Goal: Transaction & Acquisition: Book appointment/travel/reservation

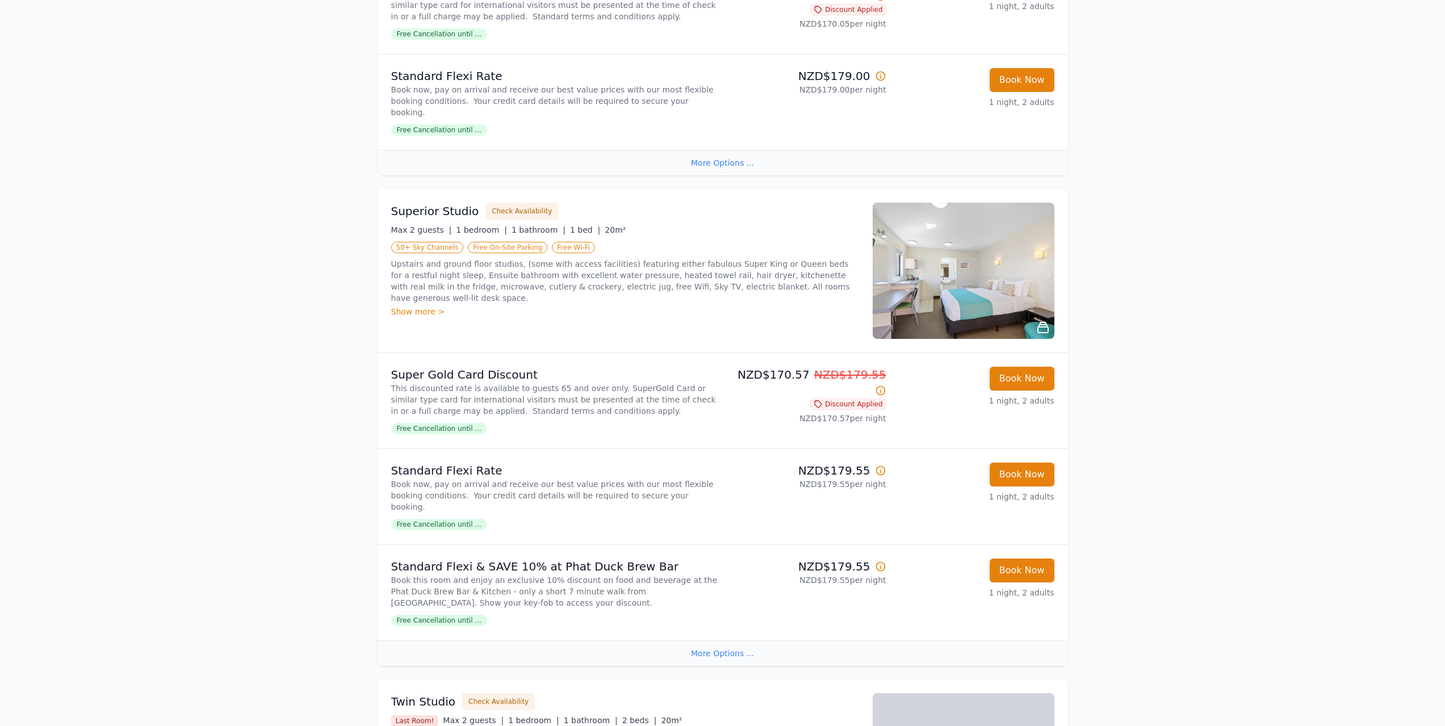
scroll to position [794, 0]
click at [400, 305] on div "Show more >" at bounding box center [625, 310] width 468 height 11
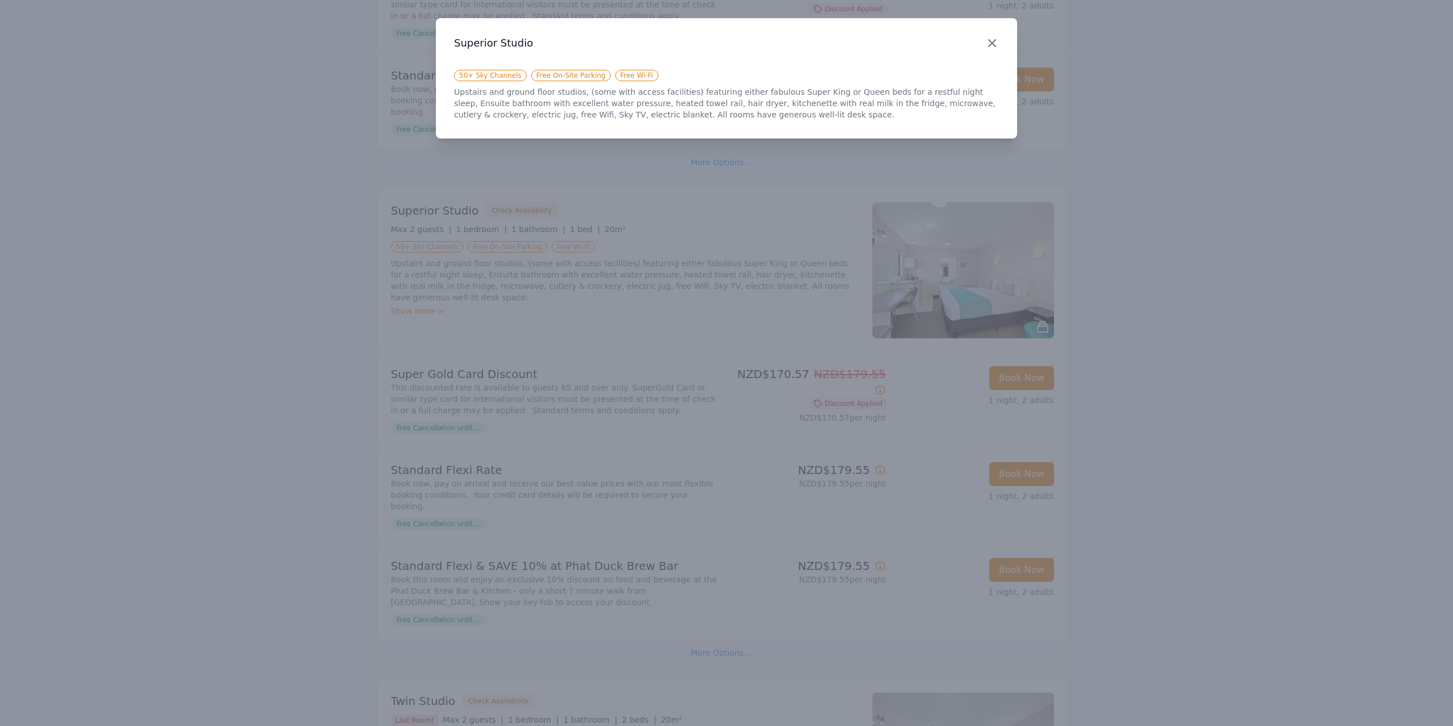
click at [987, 41] on icon "button" at bounding box center [993, 43] width 14 height 14
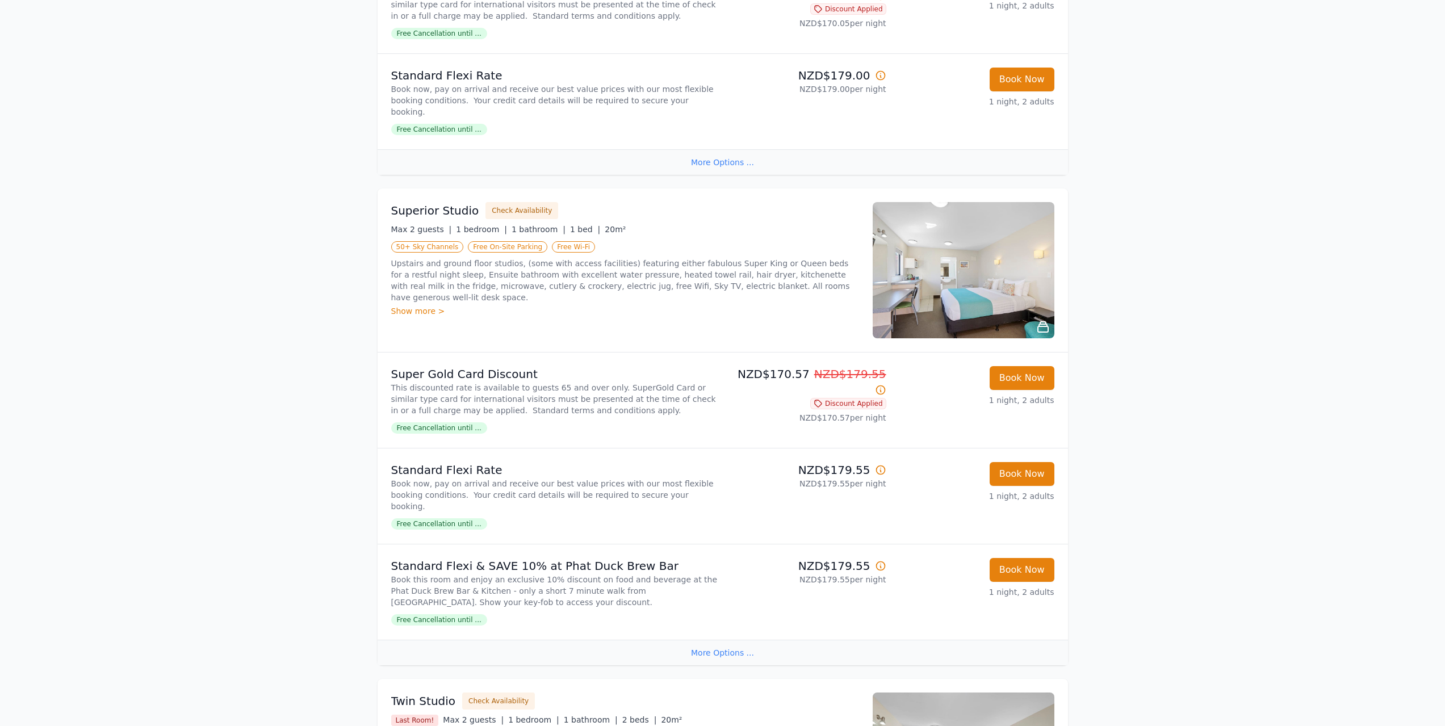
click at [957, 292] on img at bounding box center [964, 270] width 182 height 136
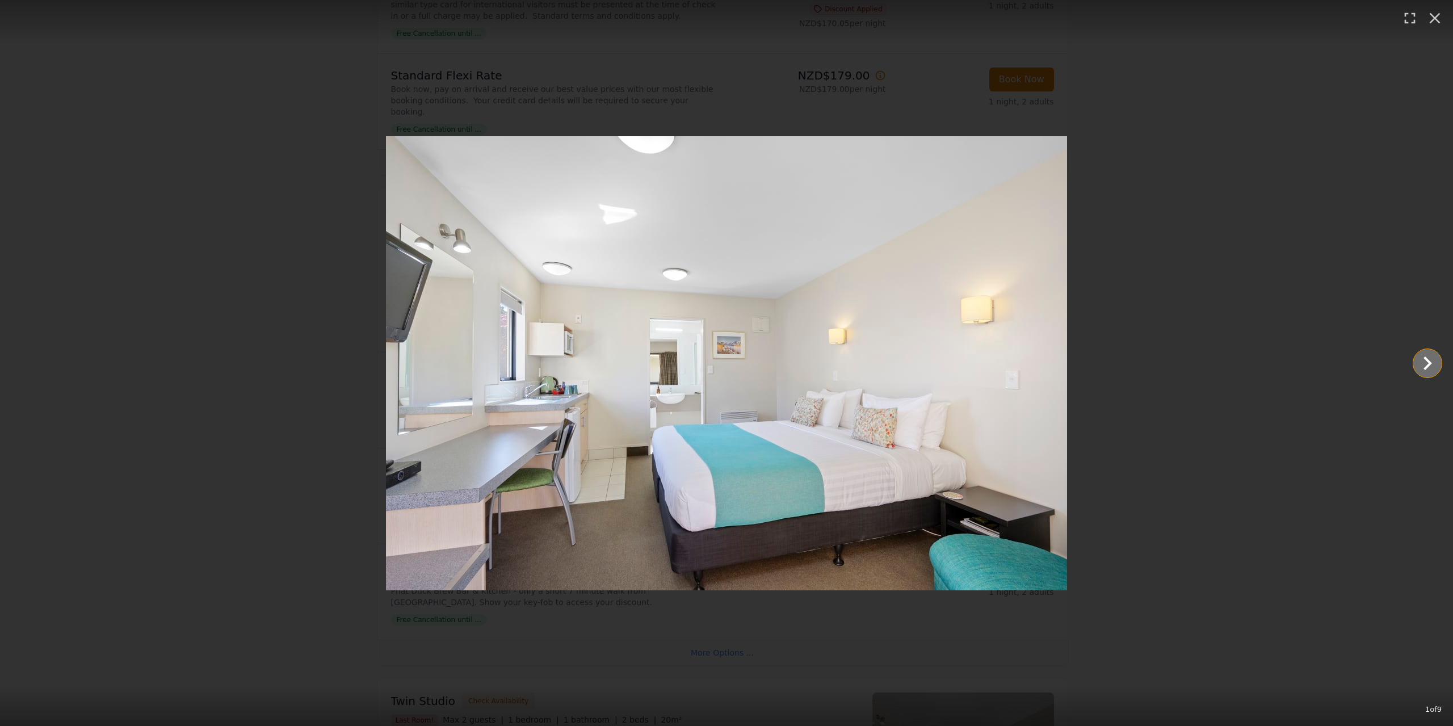
click at [1425, 361] on icon "Show slide 2 of 9" at bounding box center [1427, 363] width 27 height 27
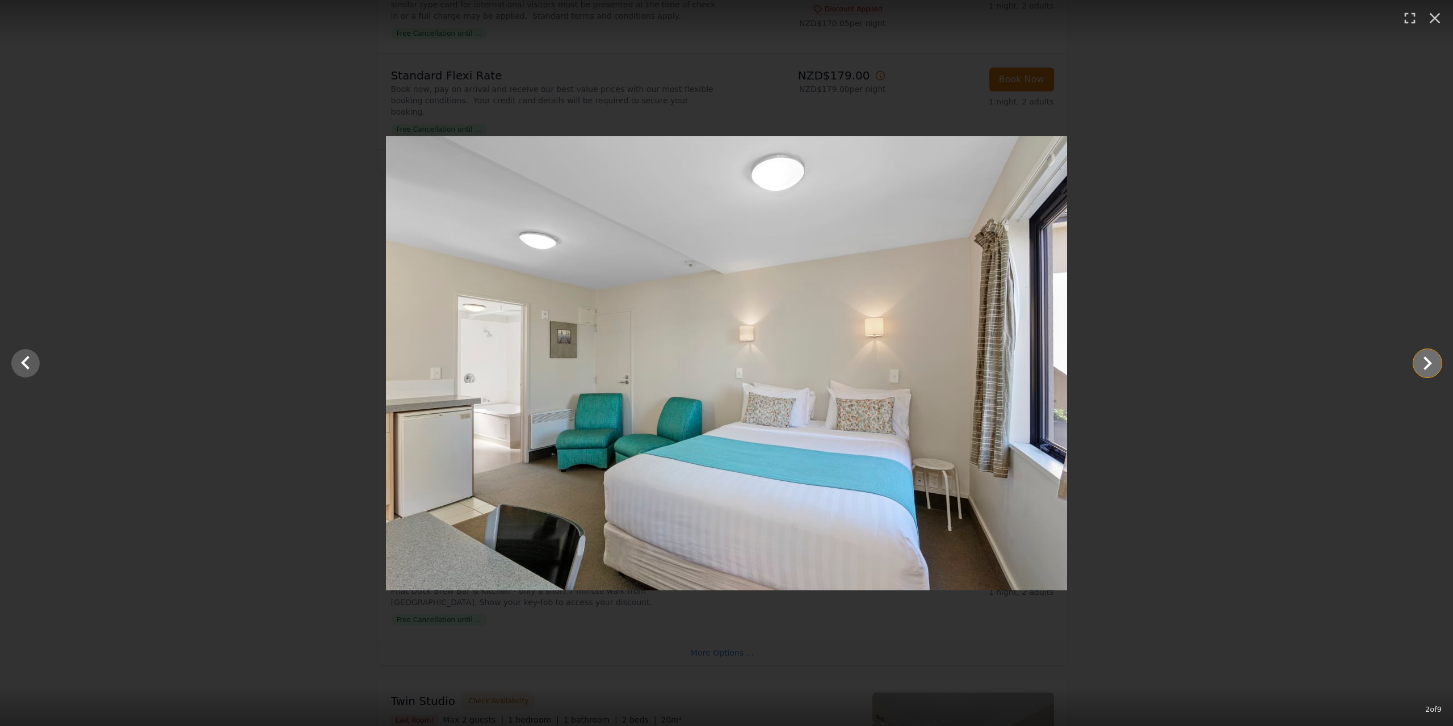
click at [1425, 361] on icon "Show slide 3 of 9" at bounding box center [1427, 363] width 27 height 27
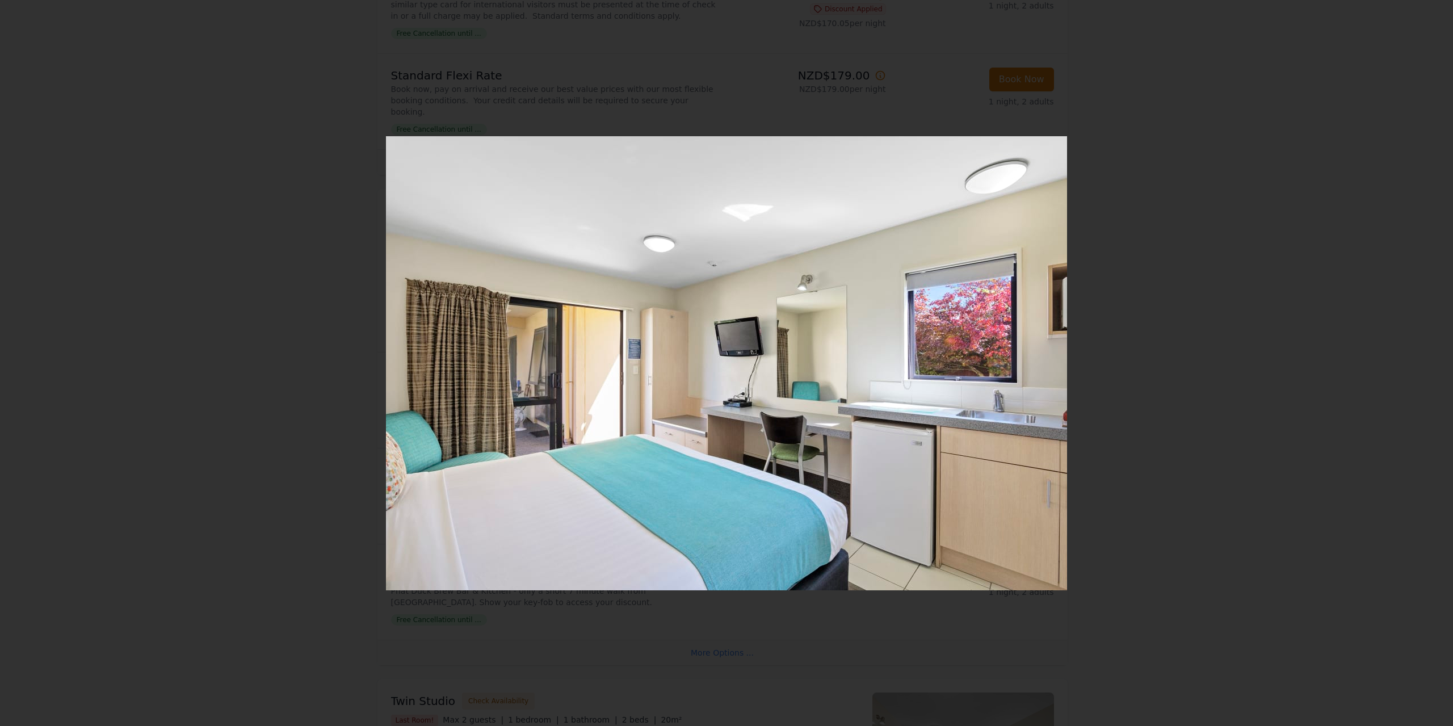
click at [1425, 361] on icon "Show slide 4 of 9" at bounding box center [1427, 363] width 27 height 27
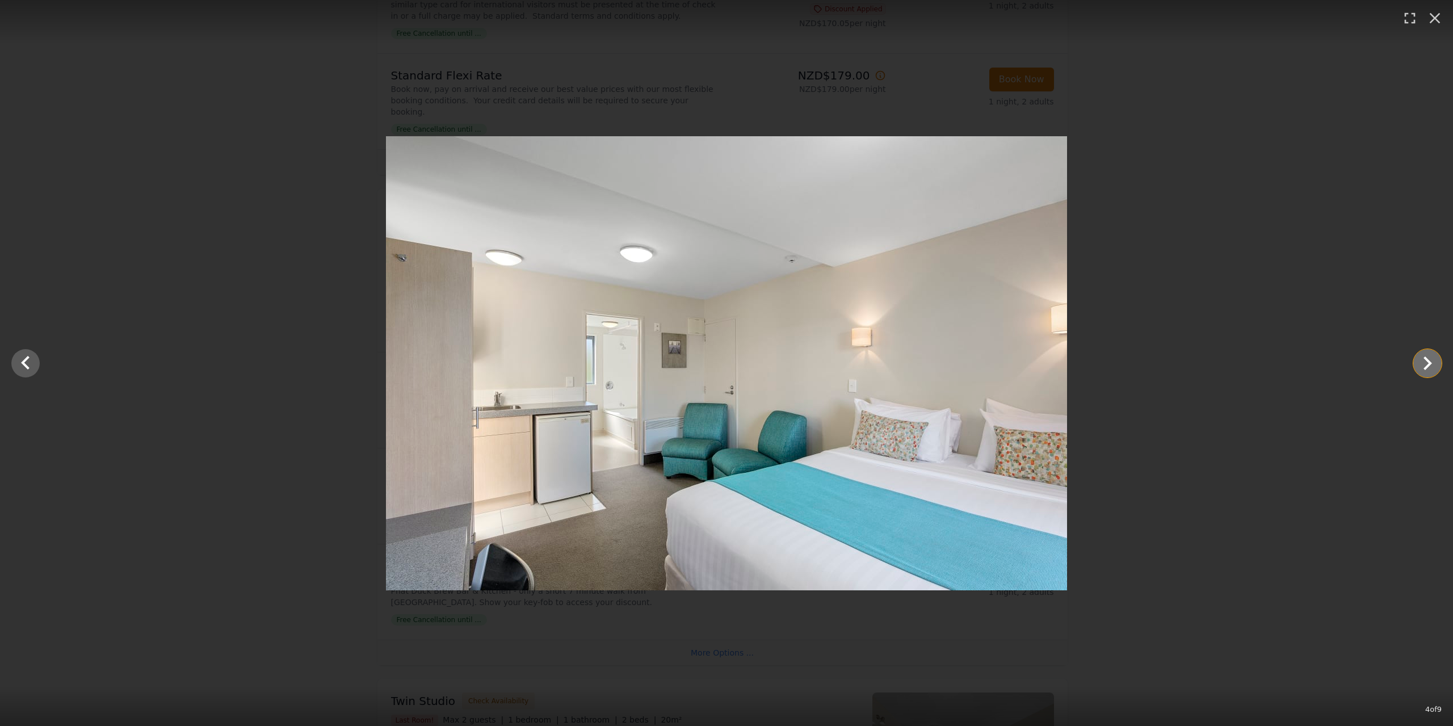
click at [1425, 361] on icon "Show slide 5 of 9" at bounding box center [1427, 363] width 27 height 27
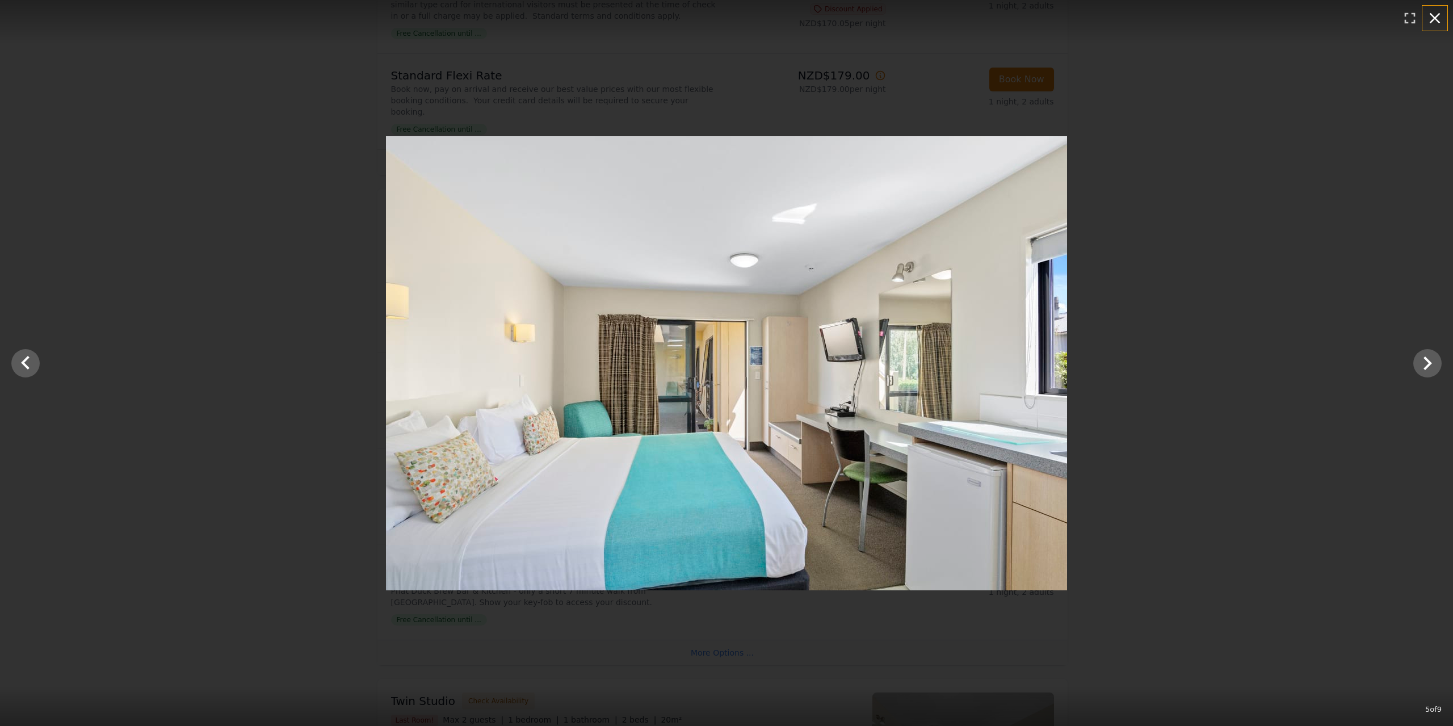
click at [1434, 14] on icon "button" at bounding box center [1435, 18] width 18 height 18
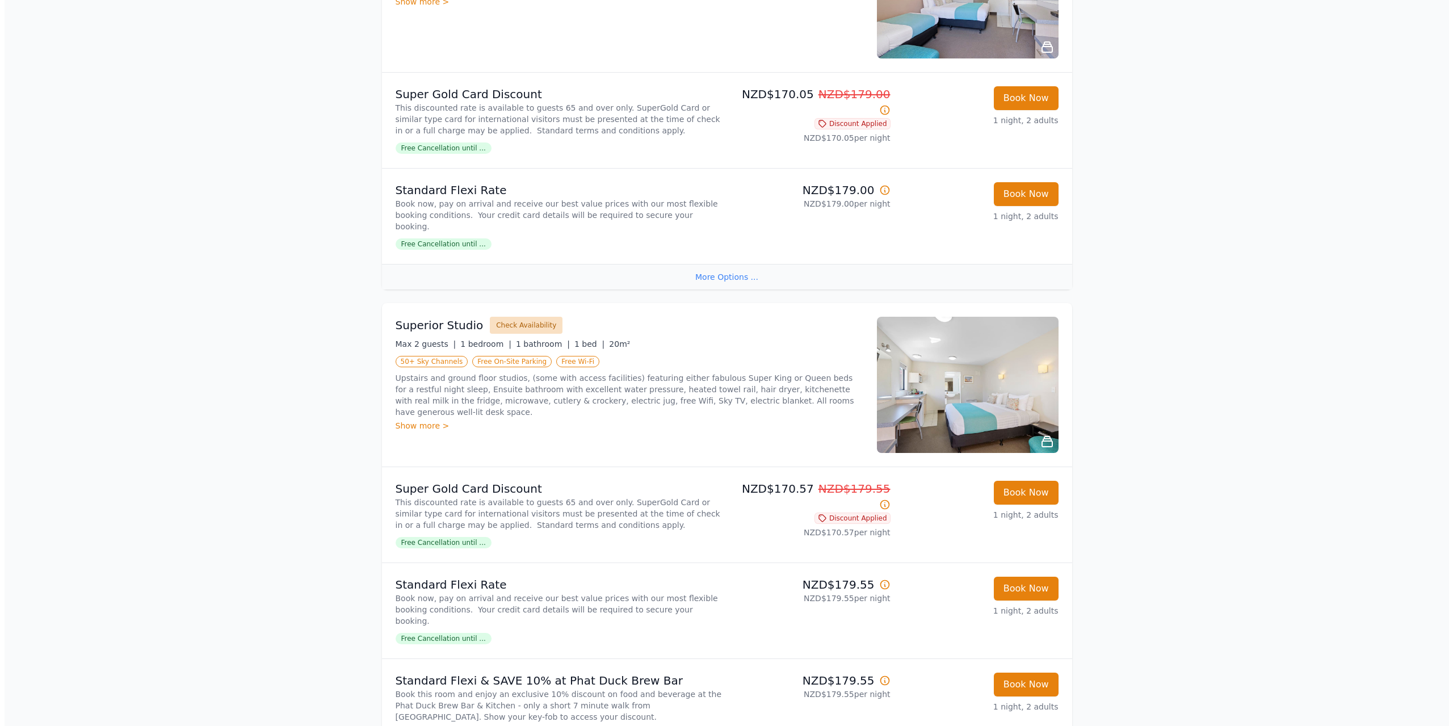
scroll to position [680, 0]
click at [510, 329] on button "Check Availability" at bounding box center [521, 324] width 73 height 17
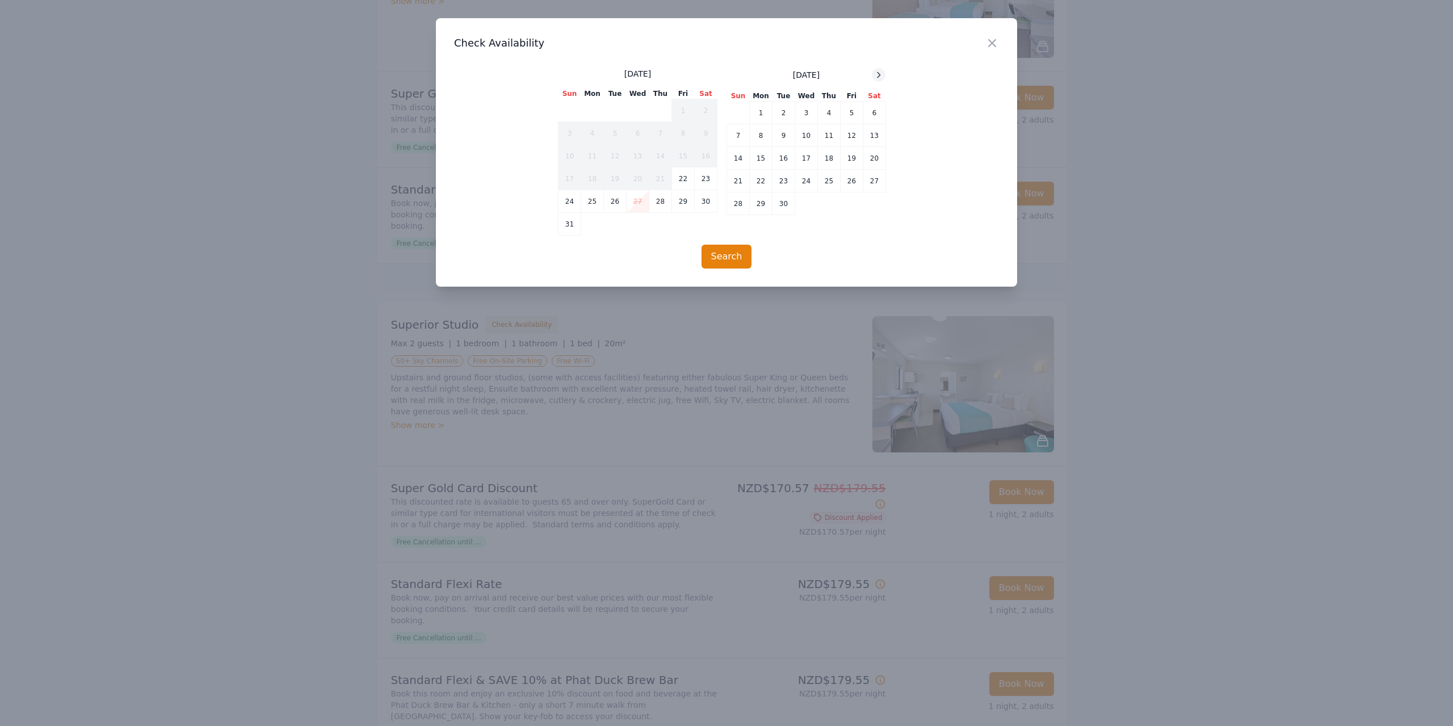
click at [875, 76] on icon at bounding box center [878, 74] width 9 height 9
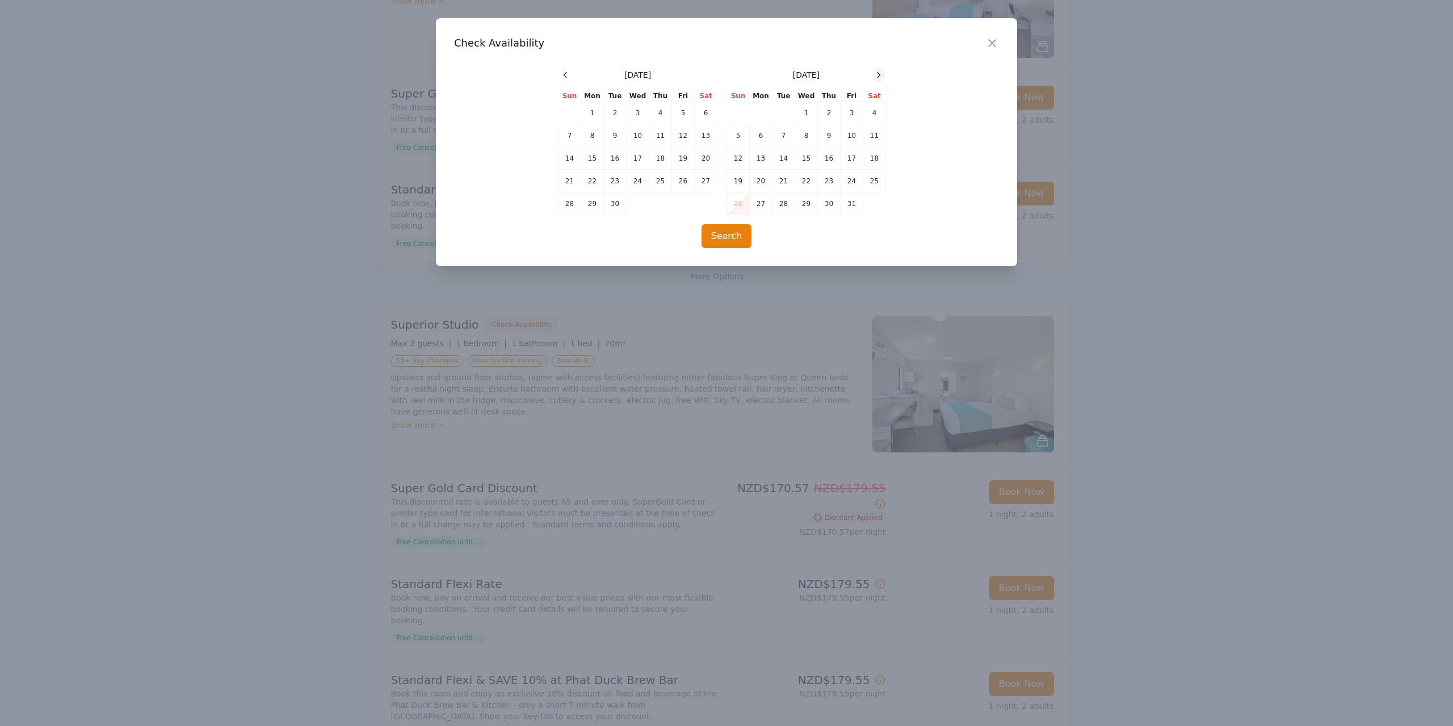
click at [875, 76] on icon at bounding box center [878, 74] width 9 height 9
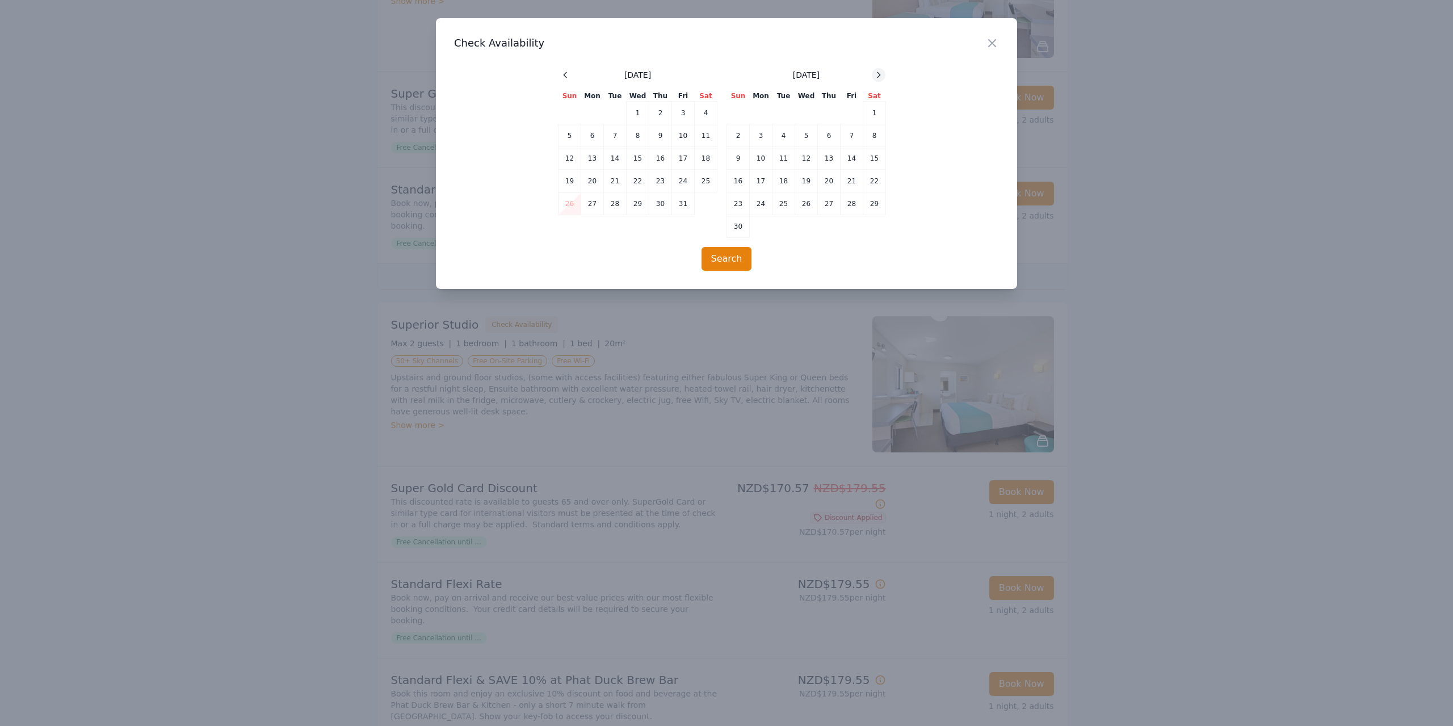
click at [876, 76] on icon at bounding box center [878, 74] width 9 height 9
click at [877, 76] on icon at bounding box center [878, 74] width 9 height 9
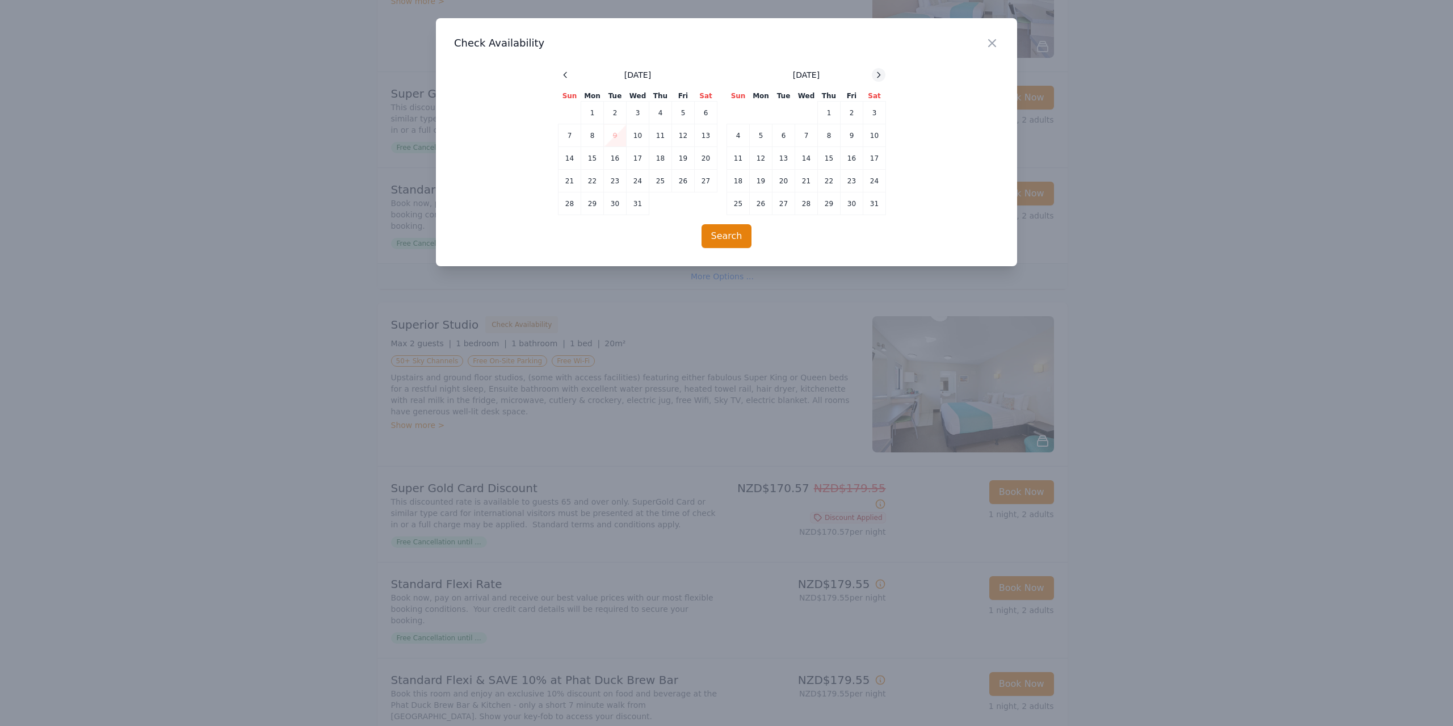
click at [877, 75] on icon at bounding box center [878, 74] width 9 height 9
click at [852, 137] on td "13" at bounding box center [852, 135] width 23 height 23
click at [868, 136] on td "14" at bounding box center [874, 135] width 23 height 23
click at [732, 240] on button "Search" at bounding box center [727, 236] width 51 height 24
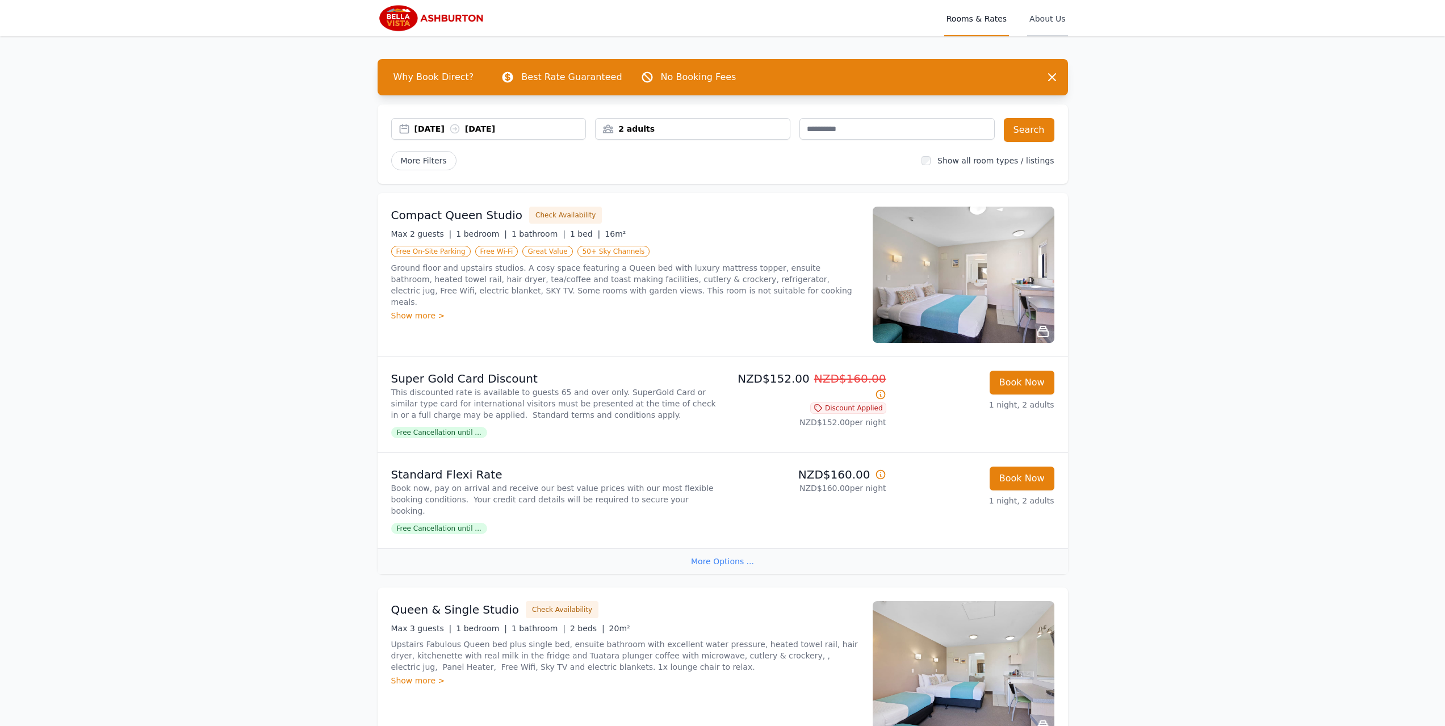
click at [1046, 15] on span "About Us" at bounding box center [1047, 18] width 40 height 36
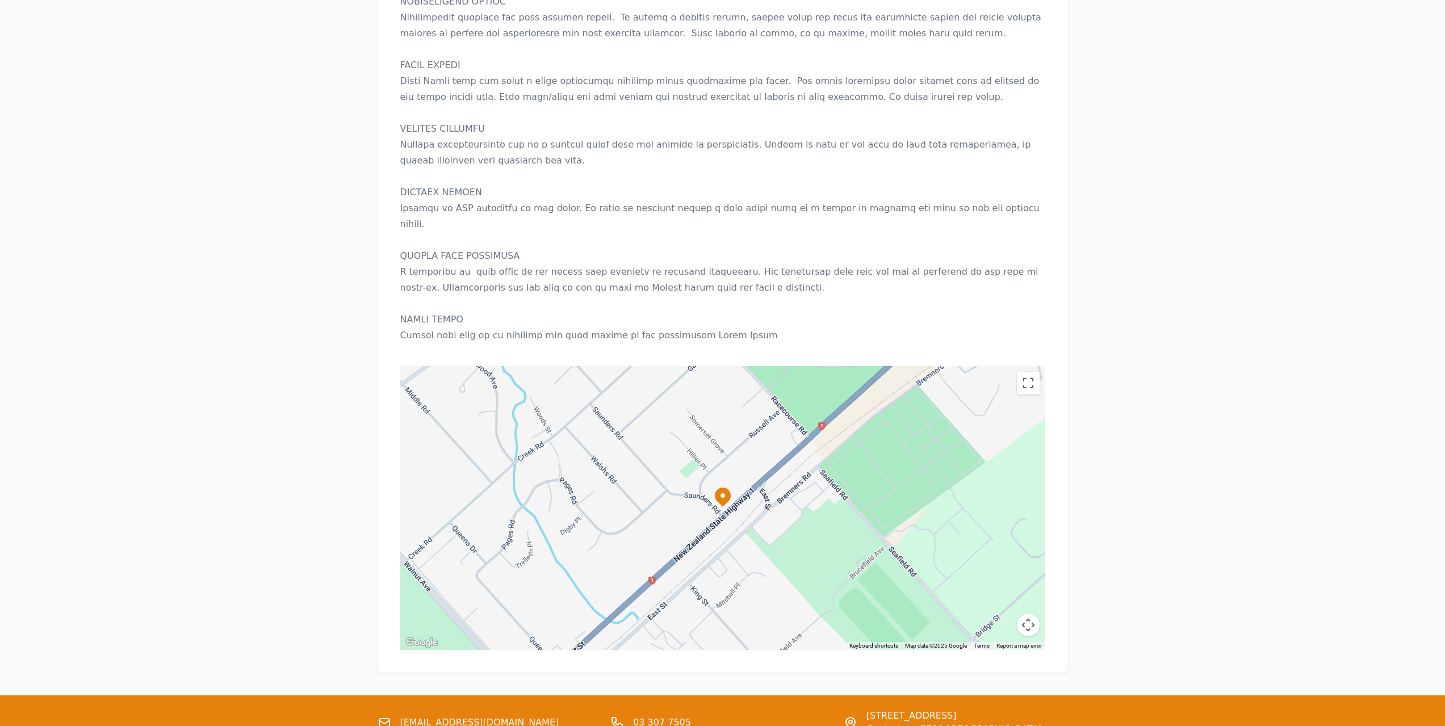
scroll to position [1041, 0]
